Goal: Understand process/instructions: Learn how to perform a task or action

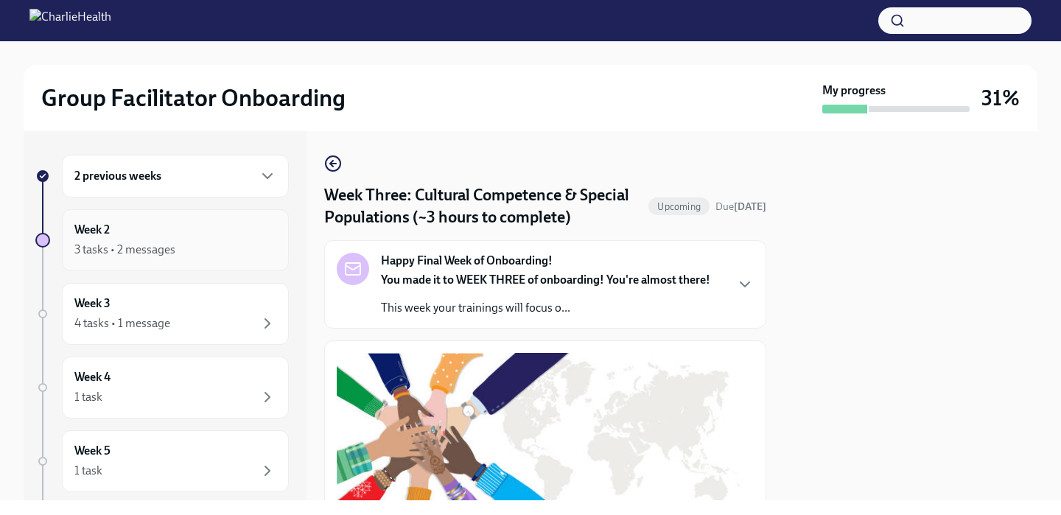
click at [172, 242] on div "3 tasks • 2 messages" at bounding box center [124, 250] width 101 height 16
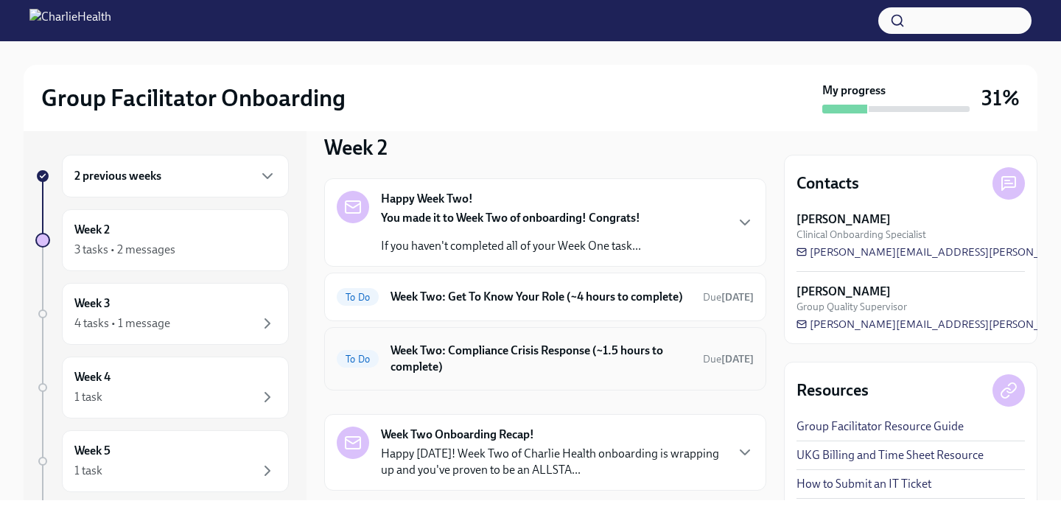
scroll to position [20, 0]
click at [528, 306] on h6 "Week Two: Get To Know Your Role (~4 hours to complete)" at bounding box center [540, 298] width 301 height 16
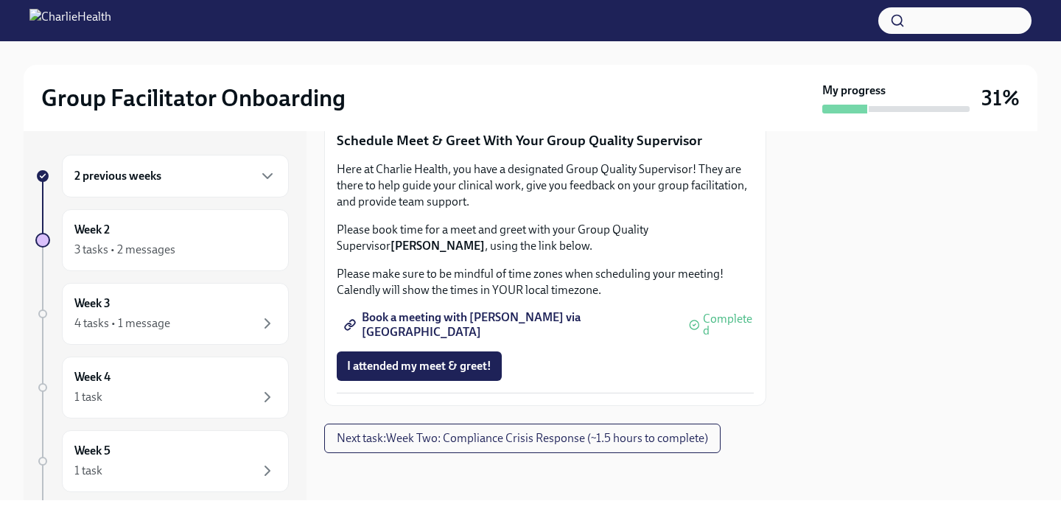
scroll to position [1520, 0]
click at [535, 452] on button "Next task : Week Two: Compliance Crisis Response (~1.5 hours to complete)" at bounding box center [522, 438] width 396 height 29
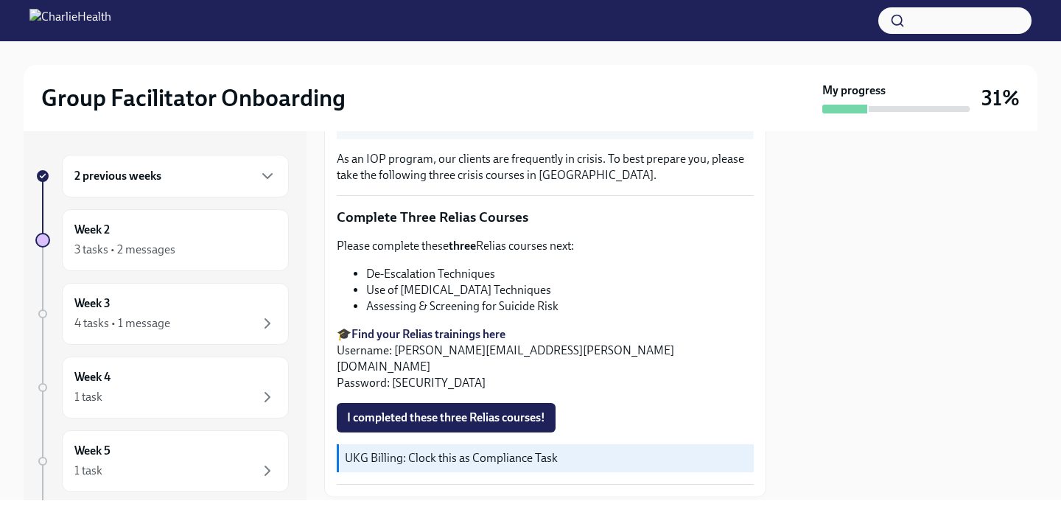
scroll to position [463, 0]
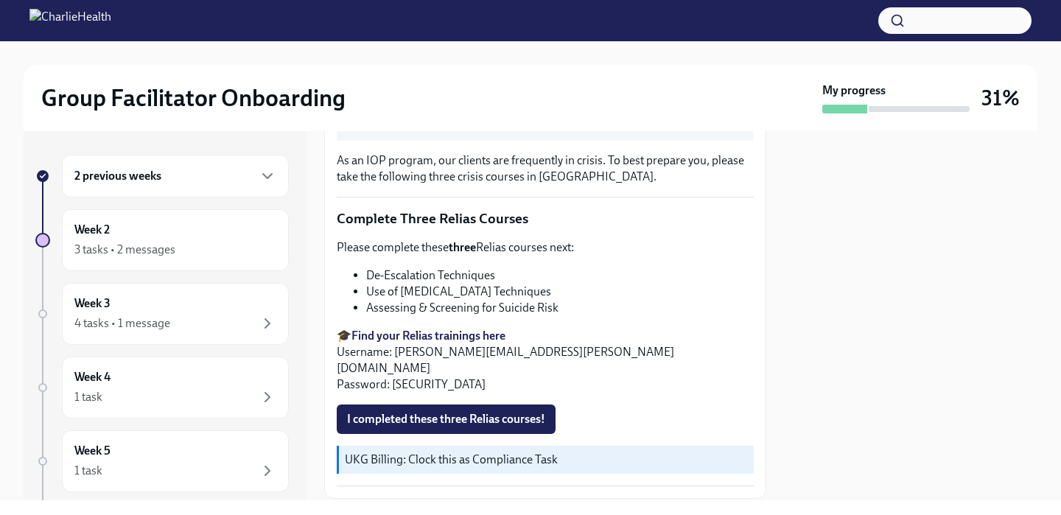
click at [488, 332] on strong "Find your Relias trainings here" at bounding box center [428, 336] width 154 height 14
